Goal: Use online tool/utility: Utilize a website feature to perform a specific function

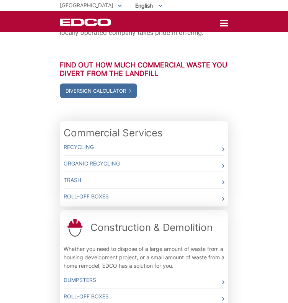
scroll to position [142, 0]
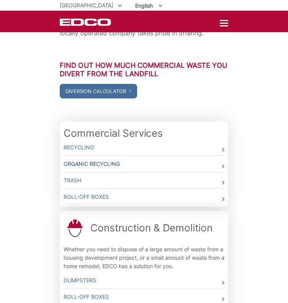
click at [137, 156] on link "Organic Recycling" at bounding box center [144, 164] width 161 height 16
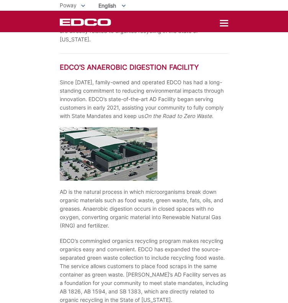
scroll to position [718, 0]
click at [117, 148] on img at bounding box center [109, 154] width 98 height 54
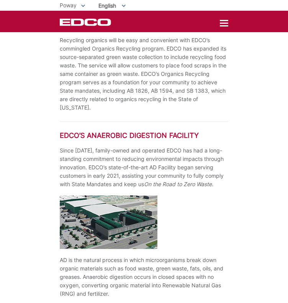
scroll to position [651, 0]
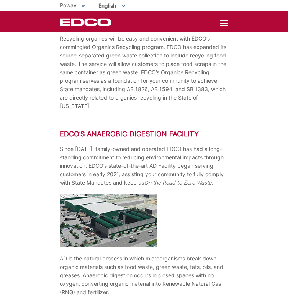
click at [81, 226] on img at bounding box center [109, 221] width 98 height 54
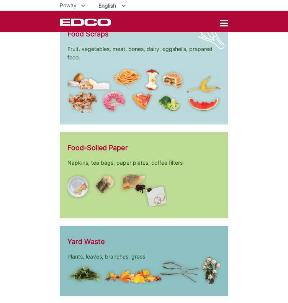
scroll to position [1540, 0]
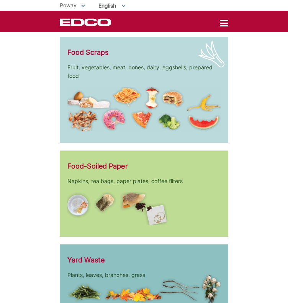
click at [159, 127] on div "Food Scraps Fruit, vegetables, meat, bones, dairy, eggshells, prepared food" at bounding box center [144, 90] width 169 height 107
drag, startPoint x: 159, startPoint y: 127, endPoint x: 115, endPoint y: 107, distance: 48.0
click at [115, 107] on img at bounding box center [143, 109] width 153 height 45
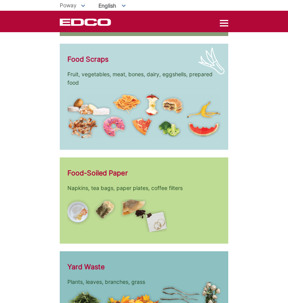
scroll to position [1533, 0]
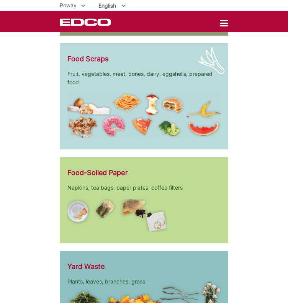
click at [205, 185] on div "Food-Soiled Paper Napkins, tea bags, paper plates, coffee filters" at bounding box center [144, 200] width 169 height 86
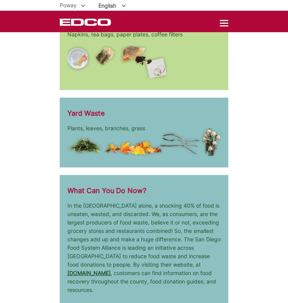
scroll to position [1679, 0]
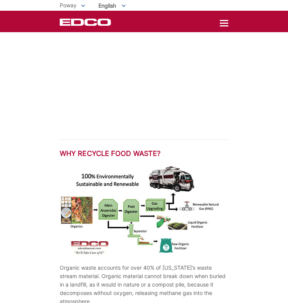
scroll to position [1142, 0]
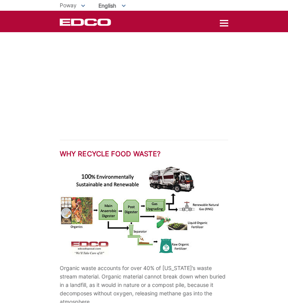
click at [127, 197] on img at bounding box center [140, 211] width 161 height 92
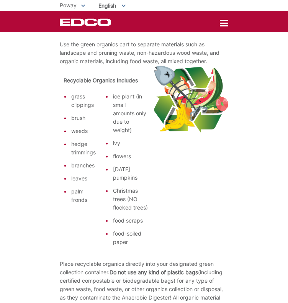
scroll to position [0, 0]
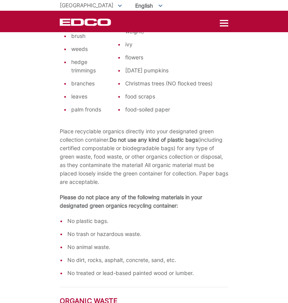
scroll to position [196, 0]
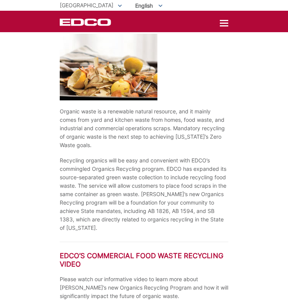
scroll to position [265, 0]
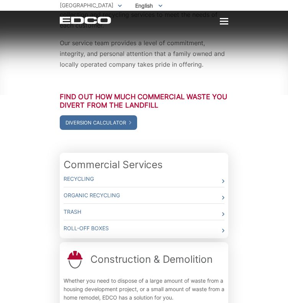
scroll to position [104, 0]
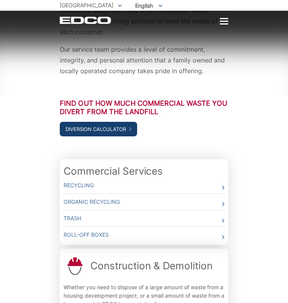
click at [100, 122] on link "Diversion Calculator" at bounding box center [98, 129] width 77 height 15
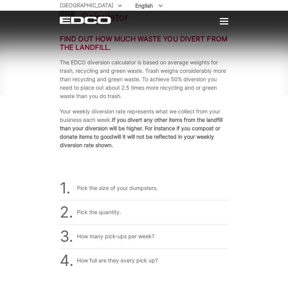
scroll to position [77, 0]
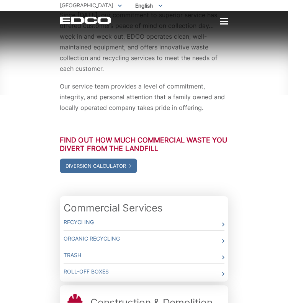
scroll to position [72, 0]
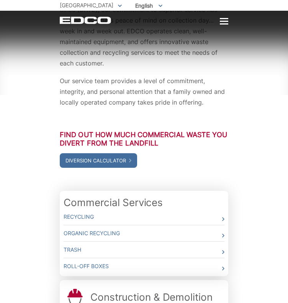
click at [246, 223] on div "Since [DATE], our commitment to superior service has offered customers peace of…" at bounding box center [144, 198] width 288 height 427
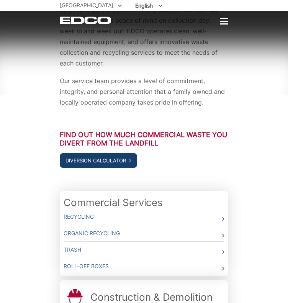
click at [131, 159] on icon at bounding box center [130, 161] width 2 height 4
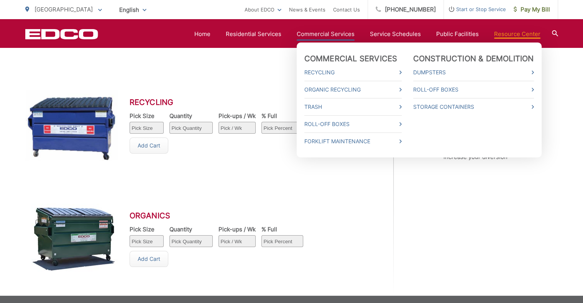
scroll to position [420, 0]
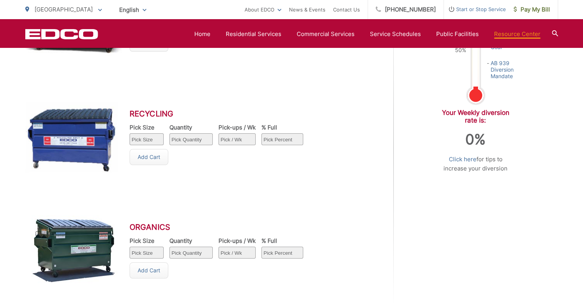
click at [288, 205] on div "On the Road to Zero Waste 100% 75% 50% Zero Waste [US_STATE] 2020 Diversion Goa…" at bounding box center [475, 144] width 165 height 325
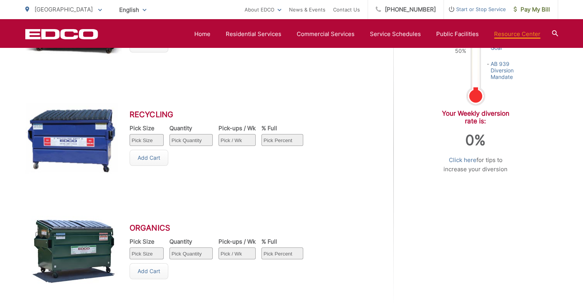
scroll to position [420, 0]
click at [258, 207] on div "Organics Pick Size Pick Size 1 yard 1.5 yard 2 yard 3 yard 4 yard 6 yard Quanti…" at bounding box center [199, 250] width 349 height 113
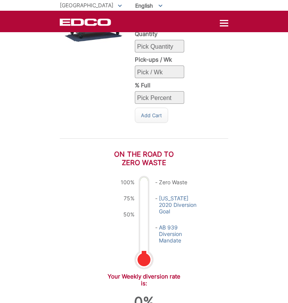
scroll to position [712, 0]
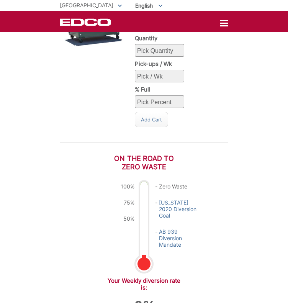
click at [73, 212] on div "On the Road to Zero Waste 100% 75% 50% Zero Waste [US_STATE] 2020 Diversion Goa…" at bounding box center [144, 246] width 169 height 184
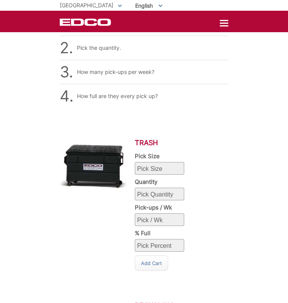
scroll to position [0, 0]
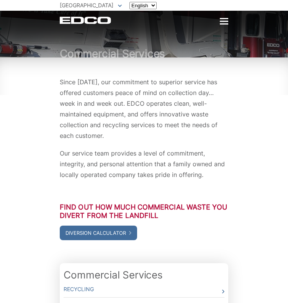
scroll to position [72, 0]
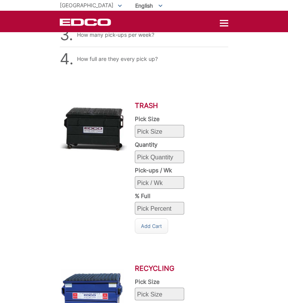
scroll to position [281, 0]
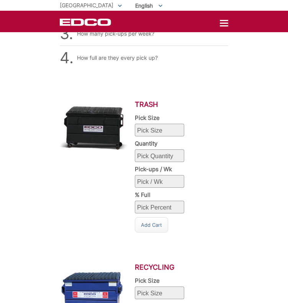
click at [180, 124] on select "Pick Size 1 yard 1.5 yard 2 yard 3 yard 4 yard 6 yard" at bounding box center [159, 130] width 49 height 13
select select "1"
click at [164, 124] on select "Pick Size 1 yard 1.5 yard 2 yard 3 yard 4 yard 6 yard" at bounding box center [159, 130] width 49 height 13
click at [184, 150] on select "Pick Quantity 1 2 3 4 5 6 7 8 9 10" at bounding box center [159, 156] width 49 height 13
select select "2"
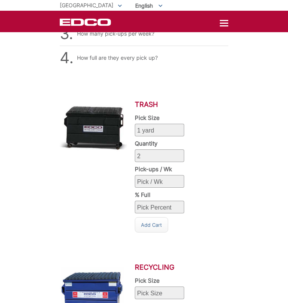
click at [164, 150] on select "Pick Quantity 1 2 3 4 5 6 7 8 9 10" at bounding box center [159, 156] width 49 height 13
click at [184, 175] on select "Pick / Wk 1 2 3 4 5 6 7" at bounding box center [159, 181] width 49 height 13
select select "2"
click at [164, 175] on select "Pick / Wk 1 2 3 4 5 6 7" at bounding box center [159, 181] width 49 height 13
click at [184, 201] on select "Pick Percent 25 50 75 100" at bounding box center [159, 207] width 49 height 13
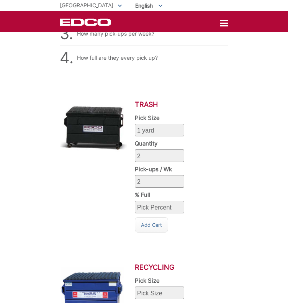
select select "25"
click at [164, 201] on select "Pick Percent 25 50 75 100" at bounding box center [159, 207] width 49 height 13
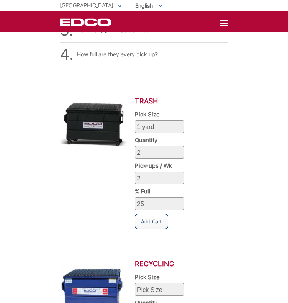
click at [168, 214] on link "Add Cart" at bounding box center [151, 221] width 33 height 15
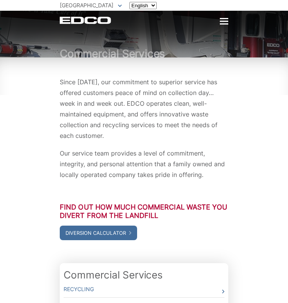
scroll to position [72, 0]
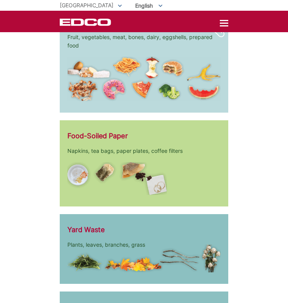
scroll to position [1183, 0]
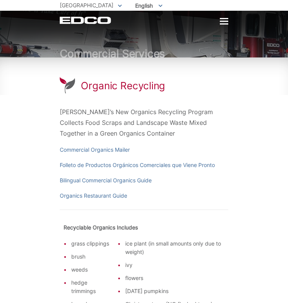
scroll to position [11, 0]
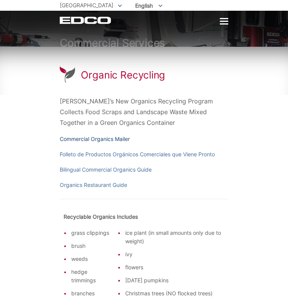
click at [106, 137] on link "Commercial Organics Mailer" at bounding box center [95, 139] width 70 height 8
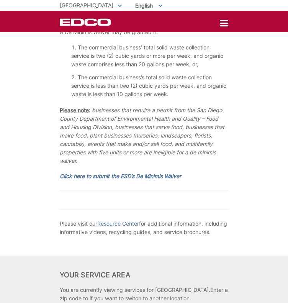
scroll to position [1651, 0]
